Goal: Find specific page/section: Find specific page/section

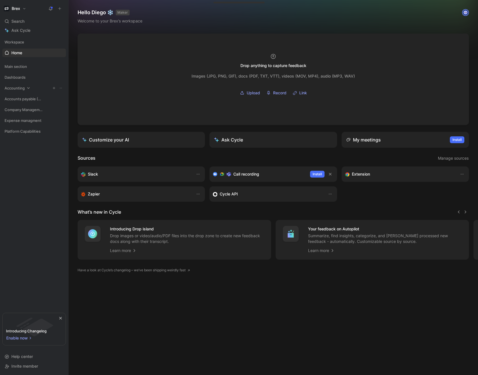
click at [28, 88] on icon at bounding box center [28, 87] width 3 height 1
click at [45, 149] on icon at bounding box center [46, 148] width 4 height 4
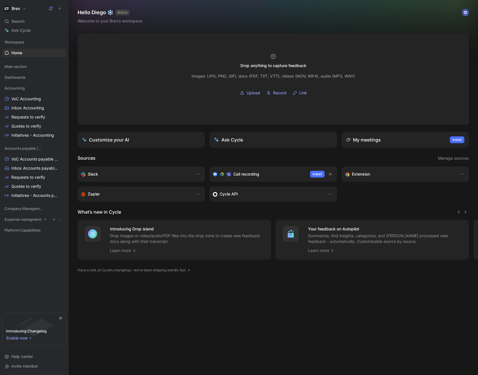
click at [45, 219] on icon at bounding box center [45, 219] width 4 height 4
click at [46, 279] on icon at bounding box center [44, 279] width 4 height 4
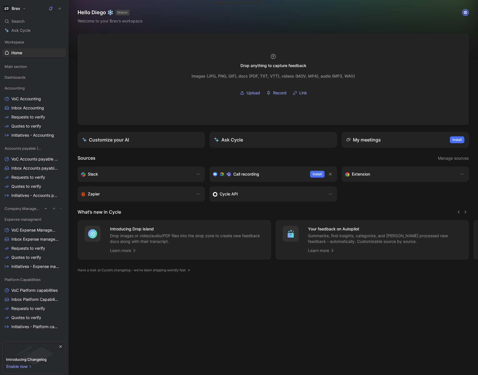
click at [45, 209] on icon at bounding box center [46, 208] width 4 height 4
drag, startPoint x: 29, startPoint y: 269, endPoint x: 31, endPoint y: 207, distance: 62.3
click at [31, 207] on div "Workspace Home G then H Main section Dashboards Accounting VoC Accounting Inbox…" at bounding box center [34, 187] width 64 height 298
drag, startPoint x: 29, startPoint y: 208, endPoint x: 31, endPoint y: 147, distance: 60.8
click at [31, 147] on div "Workspace Home G then H Main section Dashboards Accounting VoC Accounting Inbox…" at bounding box center [34, 187] width 64 height 298
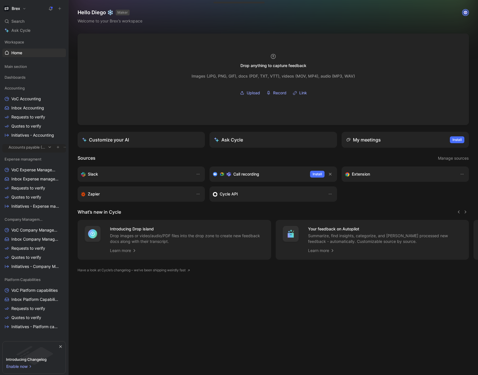
drag, startPoint x: 26, startPoint y: 210, endPoint x: 30, endPoint y: 149, distance: 61.5
click at [30, 149] on div "Workspace Home G then H Main section Dashboards Accounting VoC Accounting Inbox…" at bounding box center [34, 187] width 64 height 298
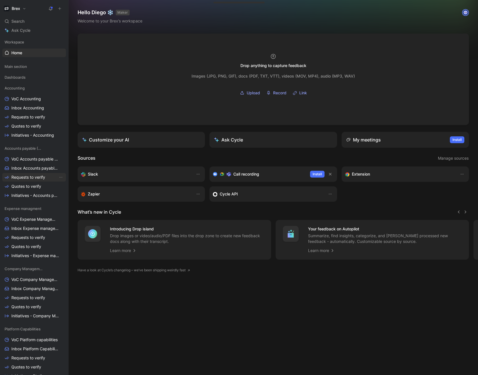
click at [27, 178] on span "Requests to verify" at bounding box center [28, 177] width 34 height 6
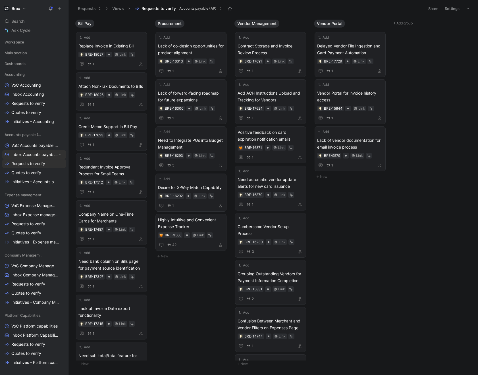
click at [24, 153] on span "Inbox Accounts payable (AP)" at bounding box center [34, 155] width 47 height 6
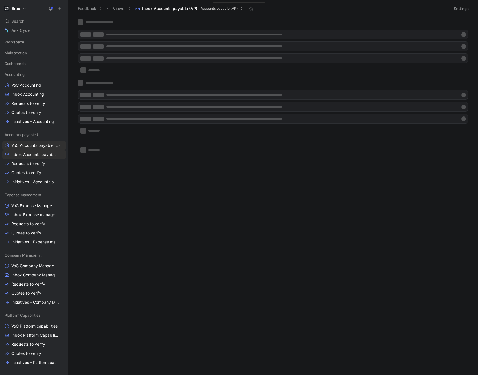
click at [28, 148] on span "VoC Accounts payable (AP)" at bounding box center [34, 146] width 47 height 6
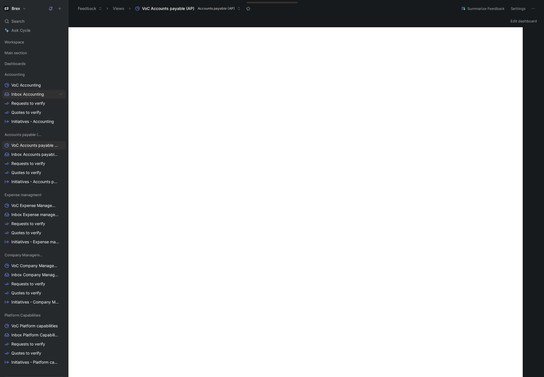
click at [32, 93] on span "Inbox Accounting" at bounding box center [27, 94] width 33 height 6
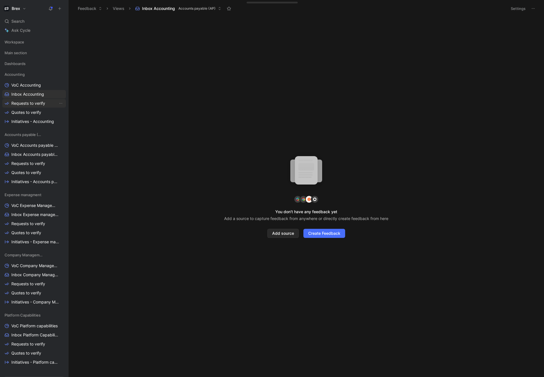
click at [34, 101] on span "Requests to verify" at bounding box center [28, 104] width 34 height 6
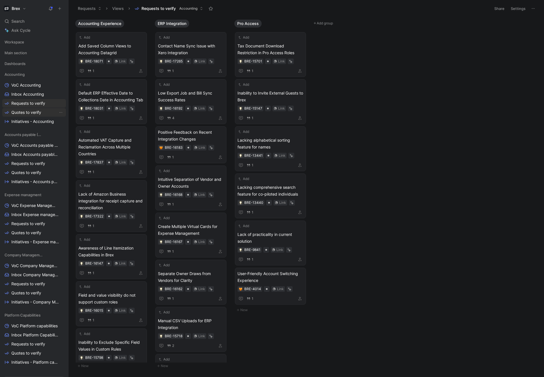
click at [32, 112] on span "Quotes to verify" at bounding box center [26, 113] width 30 height 6
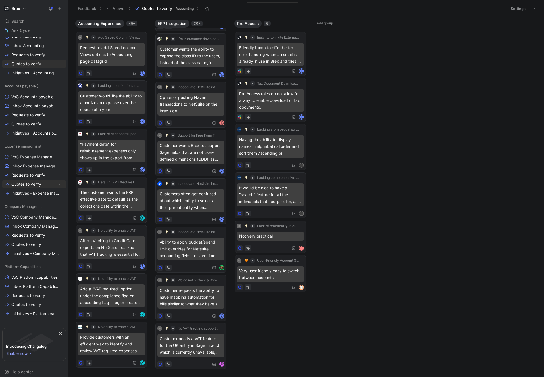
scroll to position [12, 0]
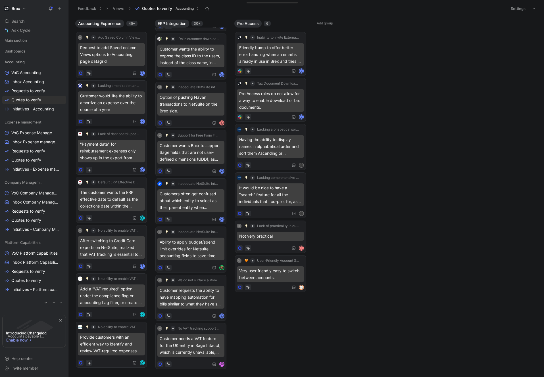
drag, startPoint x: 20, startPoint y: 87, endPoint x: 23, endPoint y: 301, distance: 214.2
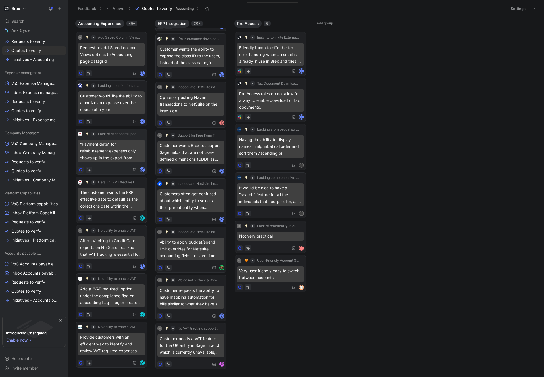
scroll to position [0, 0]
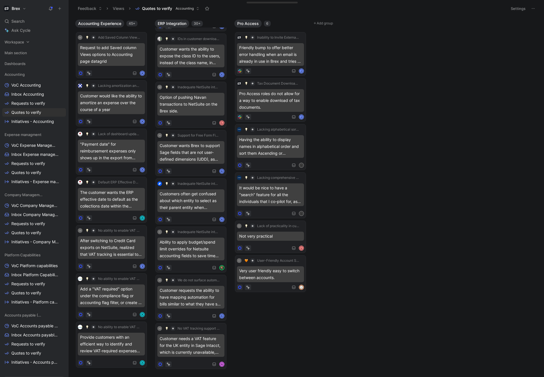
click at [20, 43] on span "Workspace" at bounding box center [15, 42] width 20 height 6
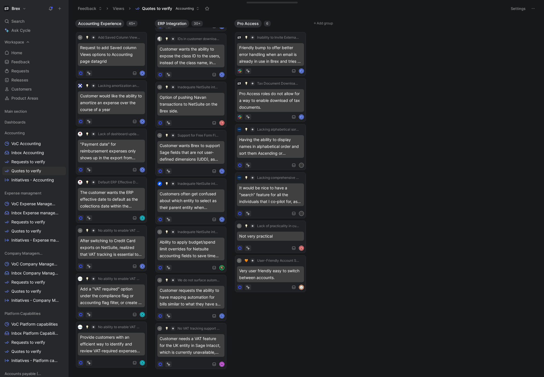
click at [21, 43] on span "Workspace" at bounding box center [15, 42] width 20 height 6
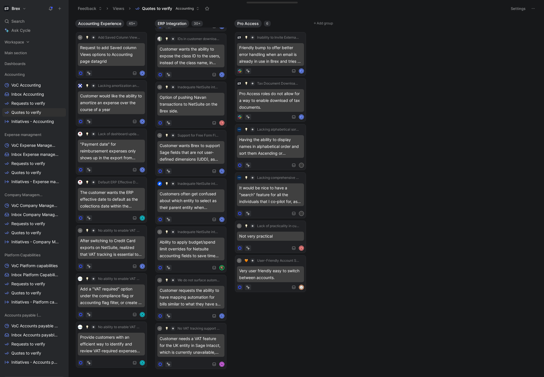
click at [22, 46] on div "Workspace" at bounding box center [34, 42] width 64 height 9
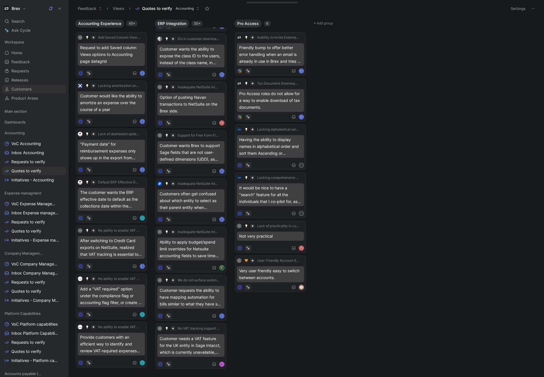
click at [24, 89] on span "Customers" at bounding box center [21, 89] width 20 height 6
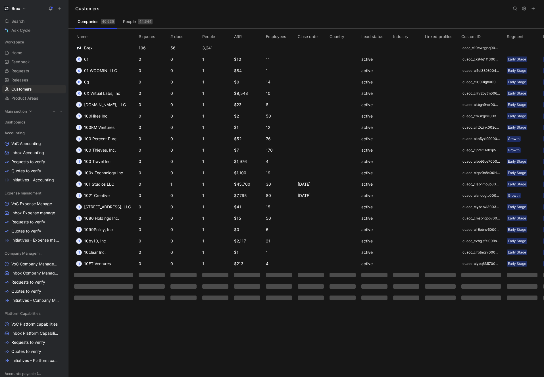
click at [19, 111] on span "Main section" at bounding box center [16, 111] width 22 height 6
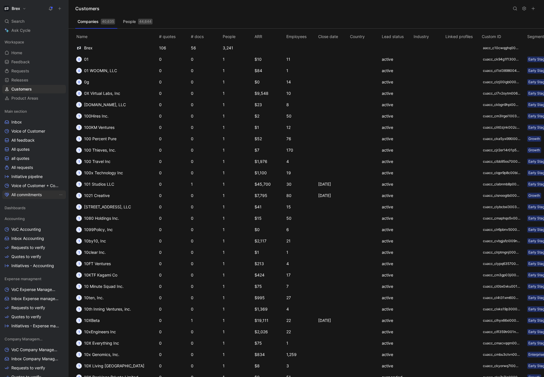
click at [22, 193] on span "All commitments" at bounding box center [26, 195] width 30 height 6
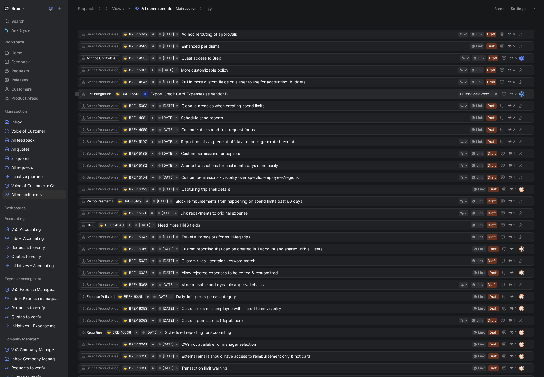
click at [356, 92] on span "Export Credit Card Expenses as Vendor Bill" at bounding box center [303, 94] width 306 height 7
